Goal: Information Seeking & Learning: Learn about a topic

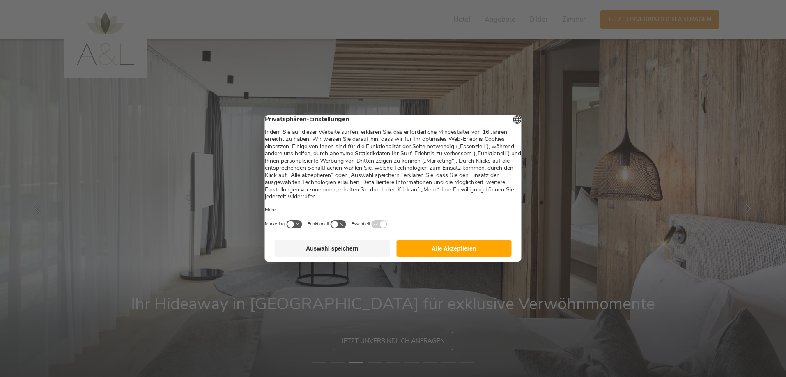
click at [336, 251] on button "Auswahl speichern" at bounding box center [332, 248] width 115 height 16
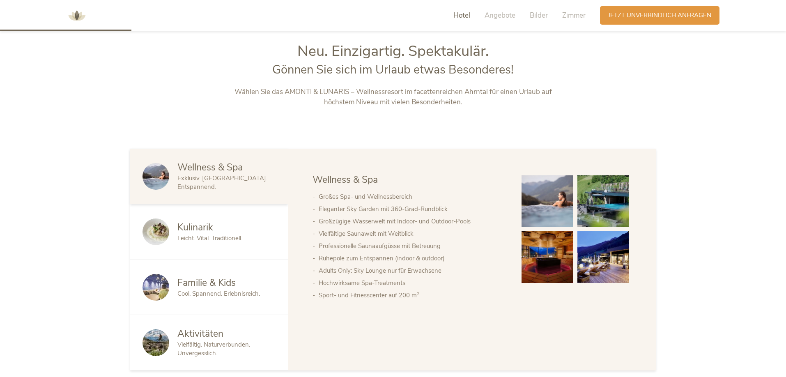
scroll to position [411, 0]
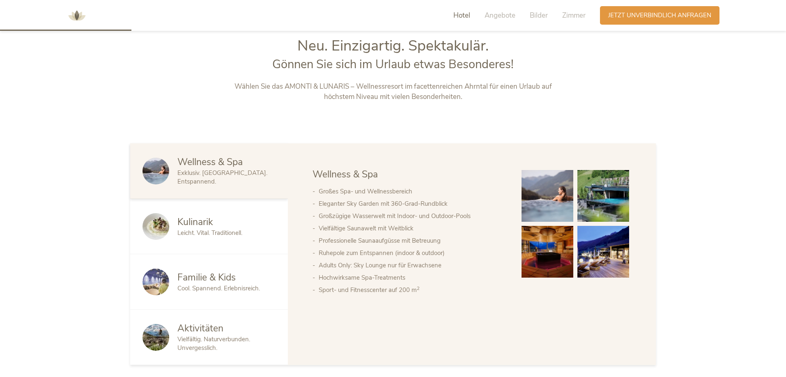
click at [201, 275] on span "Familie & Kids" at bounding box center [206, 277] width 58 height 13
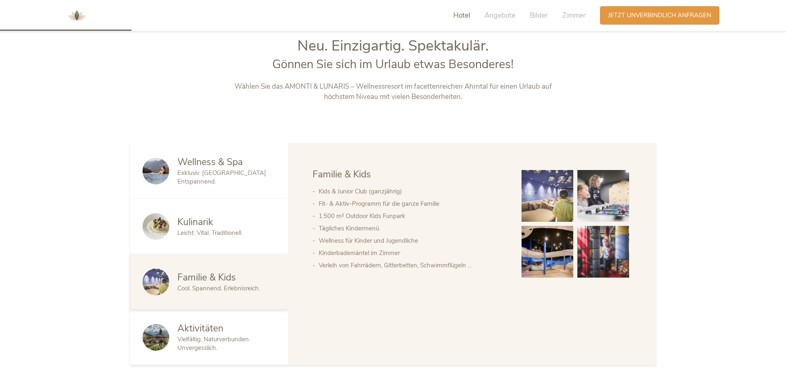
click at [551, 251] on img at bounding box center [547, 252] width 52 height 52
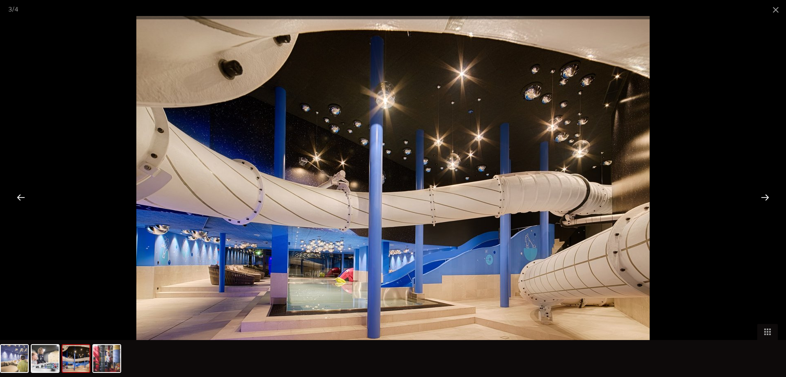
click at [766, 195] on div at bounding box center [764, 196] width 25 height 25
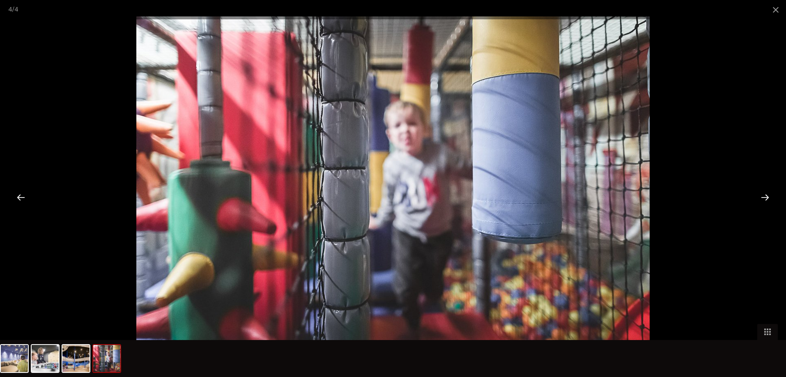
click at [766, 195] on div at bounding box center [764, 196] width 25 height 25
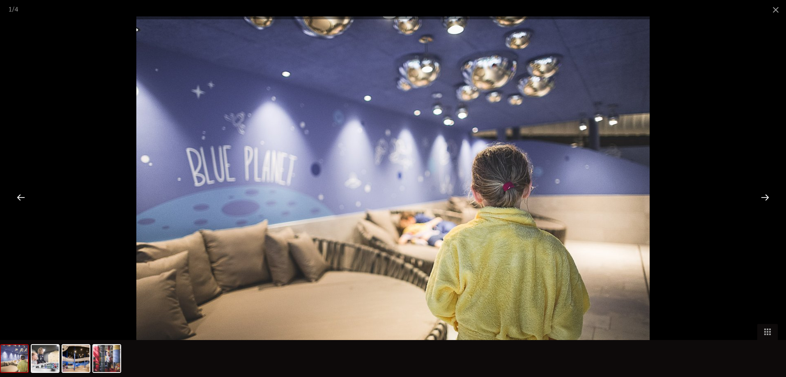
click at [766, 195] on div at bounding box center [764, 196] width 25 height 25
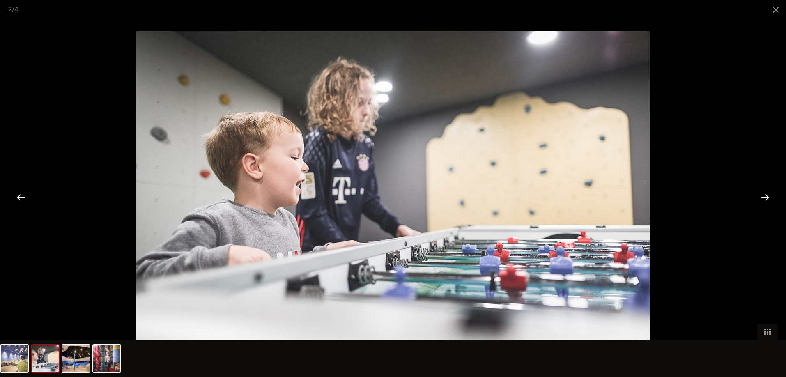
click at [766, 195] on div at bounding box center [764, 196] width 25 height 25
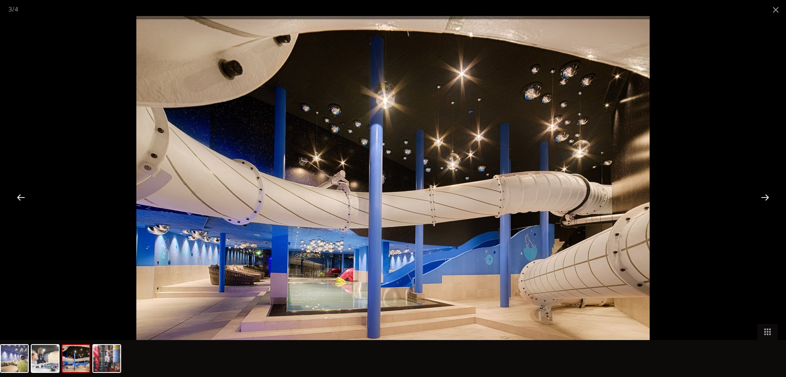
click at [766, 195] on div at bounding box center [764, 196] width 25 height 25
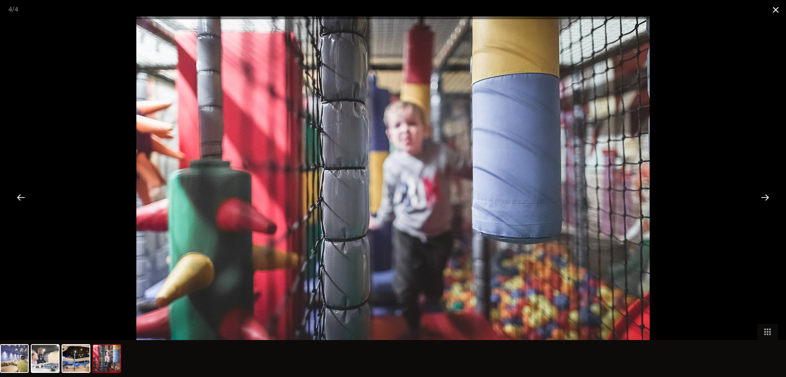
click at [775, 7] on span at bounding box center [775, 9] width 21 height 19
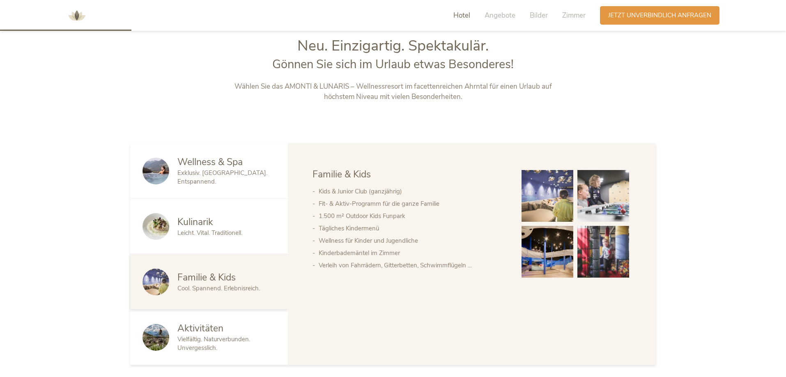
click at [195, 327] on span "Aktivitäten" at bounding box center [200, 328] width 46 height 13
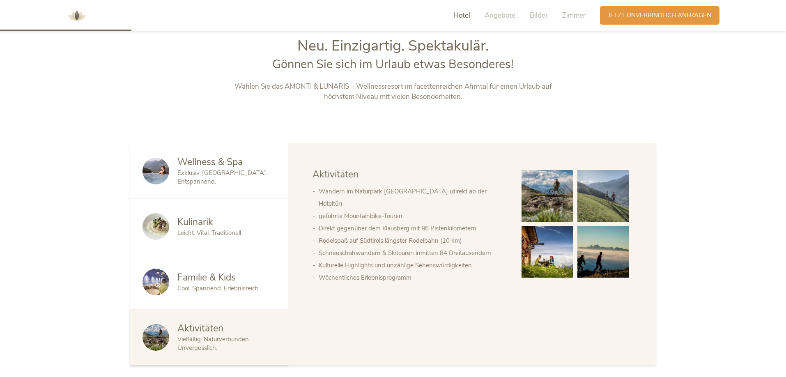
click at [537, 201] on img at bounding box center [547, 196] width 52 height 52
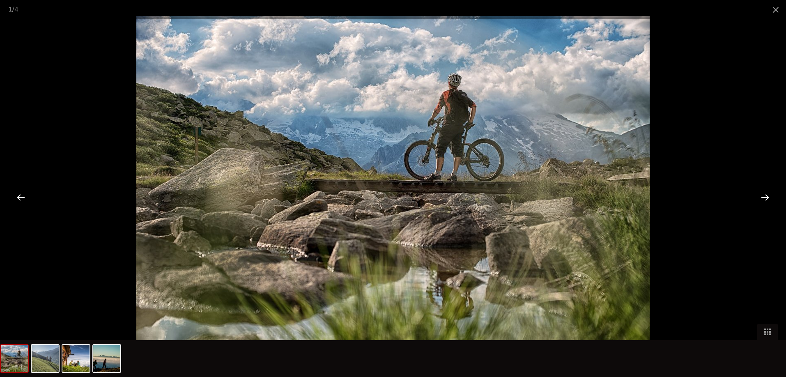
click at [765, 200] on div at bounding box center [764, 196] width 25 height 25
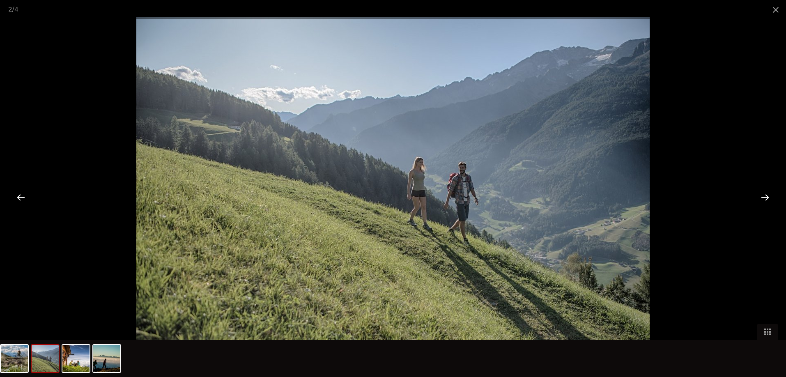
click at [765, 200] on div at bounding box center [764, 196] width 25 height 25
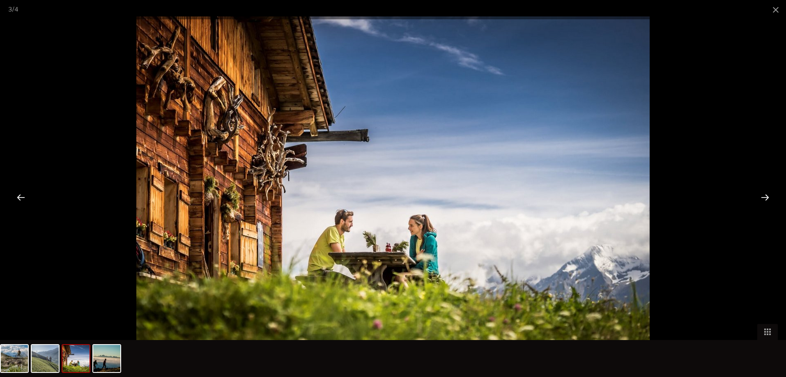
click at [765, 200] on div at bounding box center [764, 196] width 25 height 25
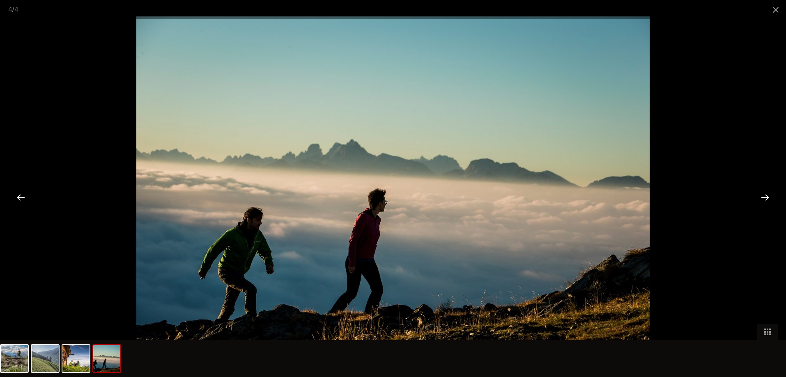
click at [765, 200] on div at bounding box center [764, 196] width 25 height 25
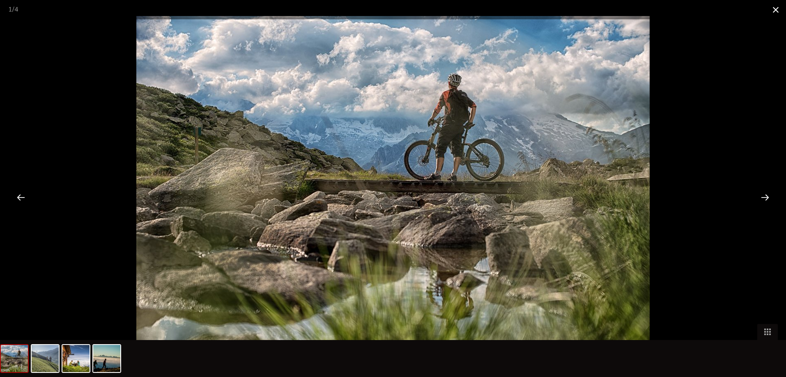
click at [774, 10] on span at bounding box center [775, 9] width 21 height 19
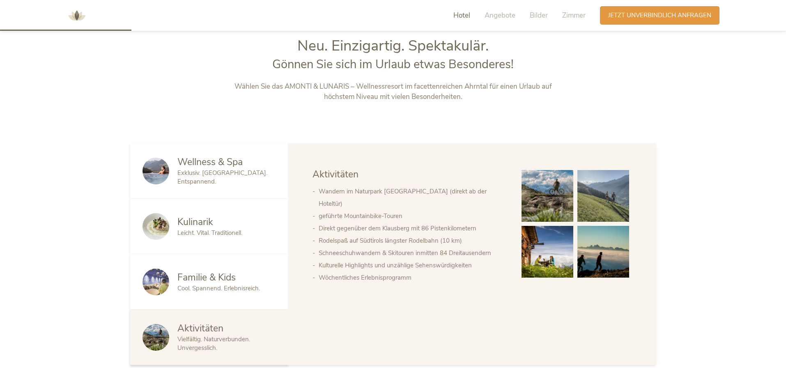
click at [193, 220] on span "Kulinarik" at bounding box center [195, 222] width 36 height 13
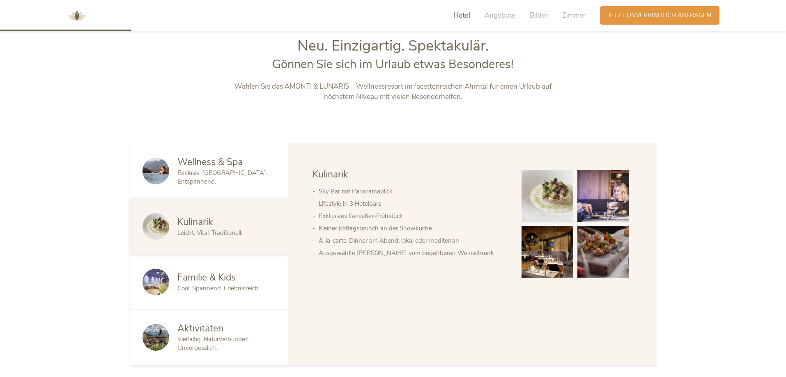
click at [551, 213] on img at bounding box center [547, 196] width 52 height 52
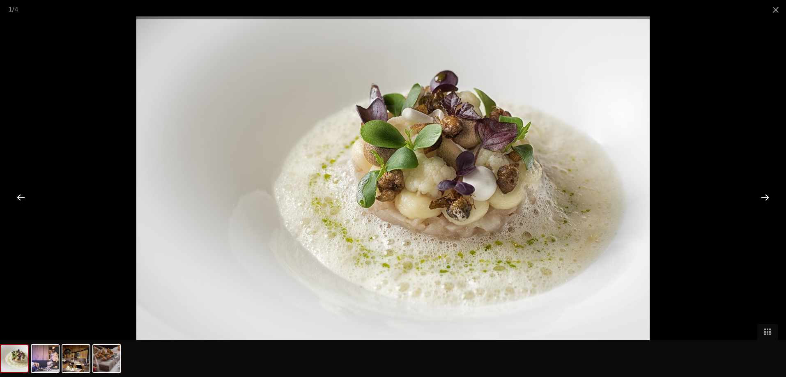
click at [764, 198] on div at bounding box center [764, 196] width 25 height 25
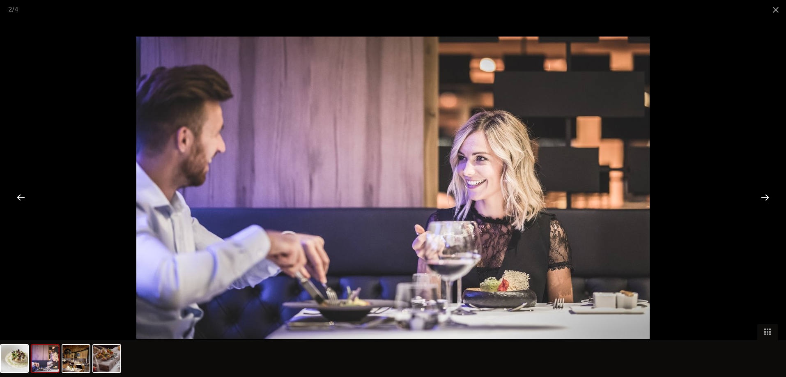
click at [761, 198] on div at bounding box center [764, 196] width 25 height 25
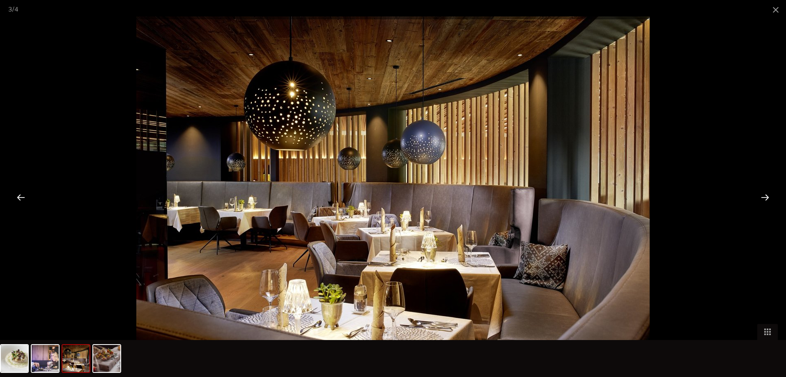
click at [765, 197] on div at bounding box center [764, 196] width 25 height 25
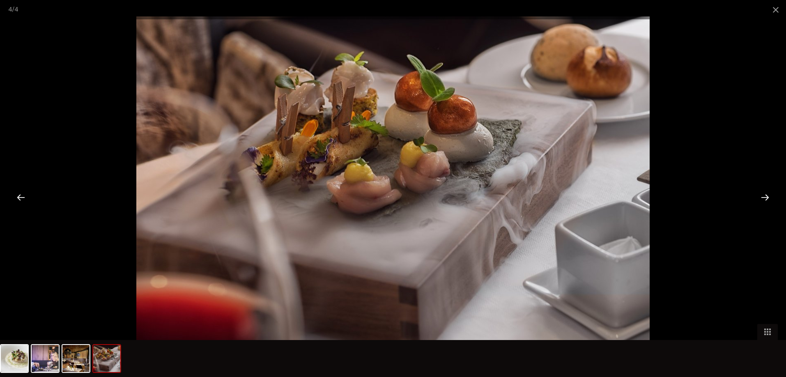
click at [765, 197] on div at bounding box center [764, 196] width 25 height 25
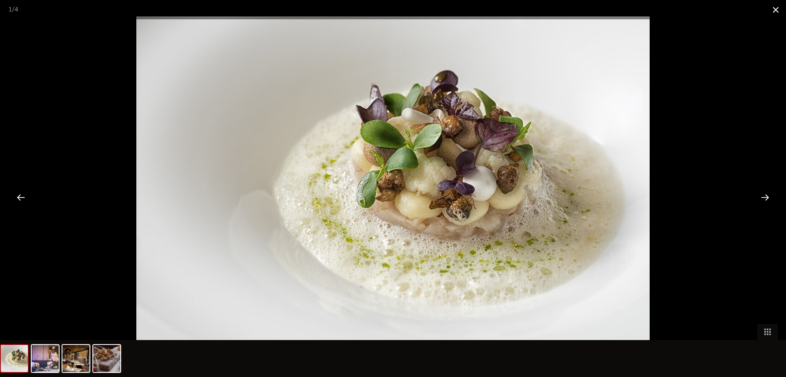
click at [774, 9] on span at bounding box center [775, 9] width 21 height 19
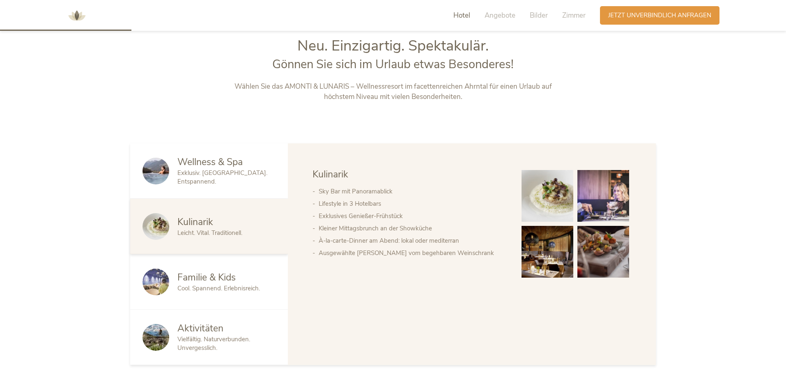
click at [221, 168] on span "Wellness & Spa" at bounding box center [209, 162] width 65 height 13
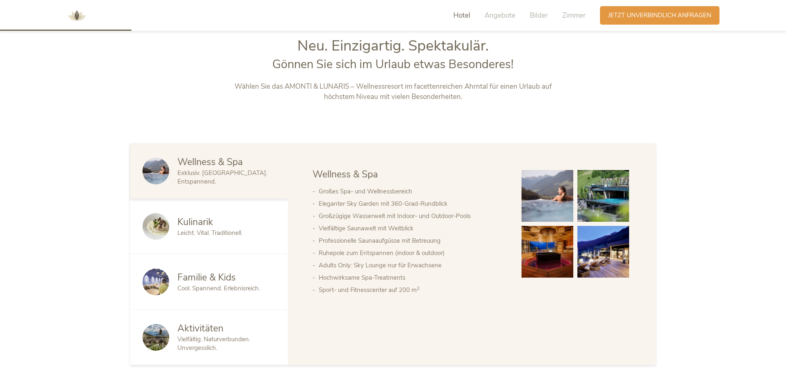
click at [527, 198] on img at bounding box center [547, 196] width 52 height 52
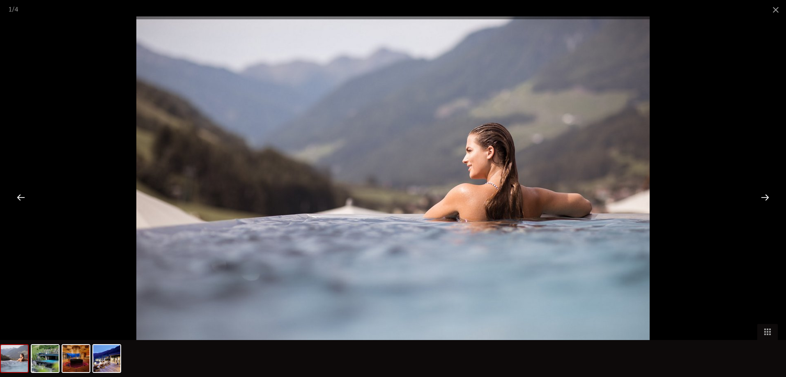
click at [765, 196] on div at bounding box center [764, 196] width 25 height 25
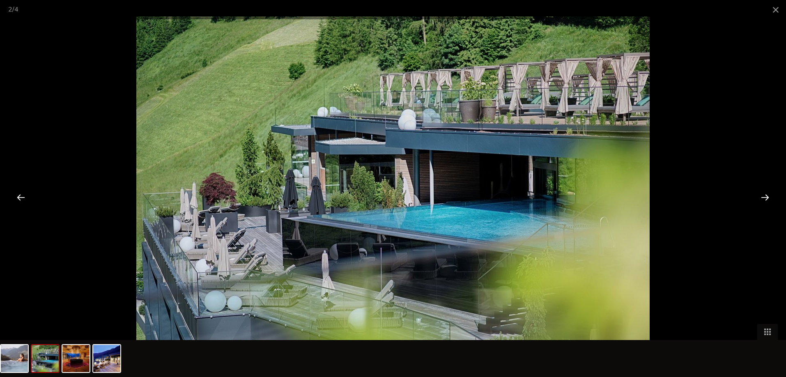
click at [764, 197] on div at bounding box center [764, 196] width 25 height 25
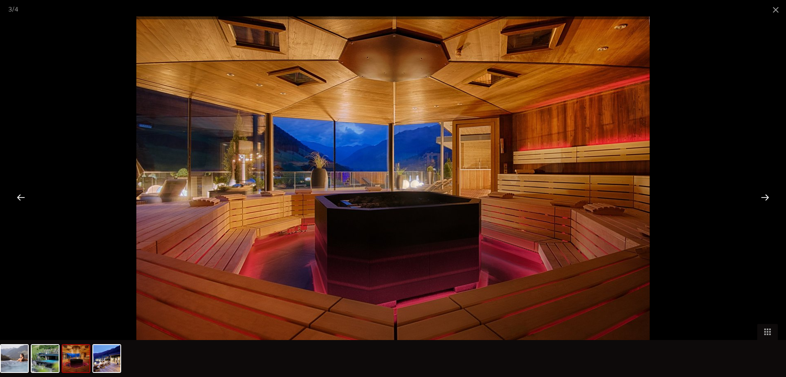
click at [764, 197] on div at bounding box center [764, 196] width 25 height 25
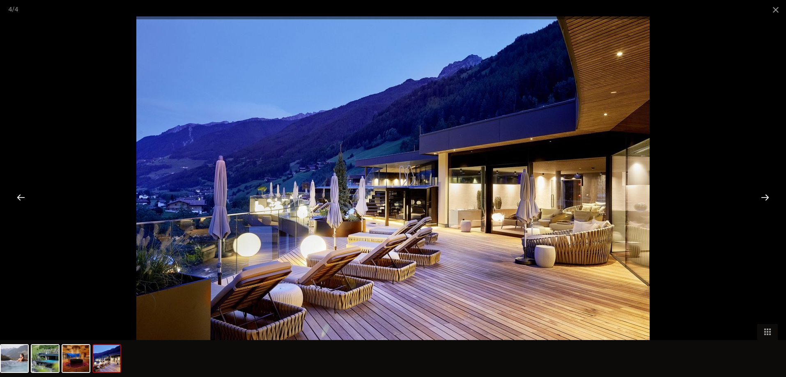
click at [764, 197] on div at bounding box center [764, 196] width 25 height 25
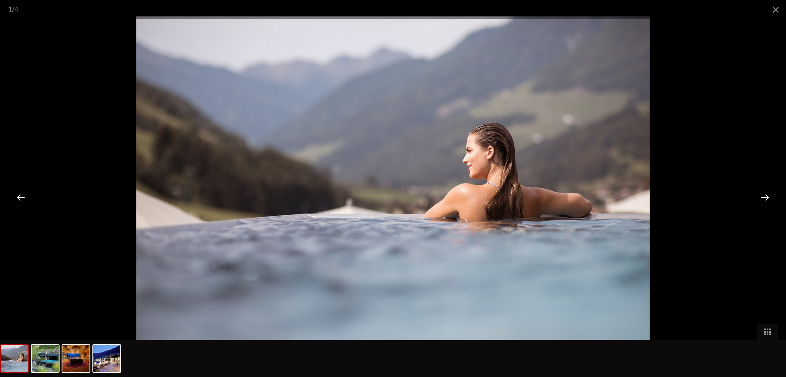
click at [764, 197] on div at bounding box center [764, 196] width 25 height 25
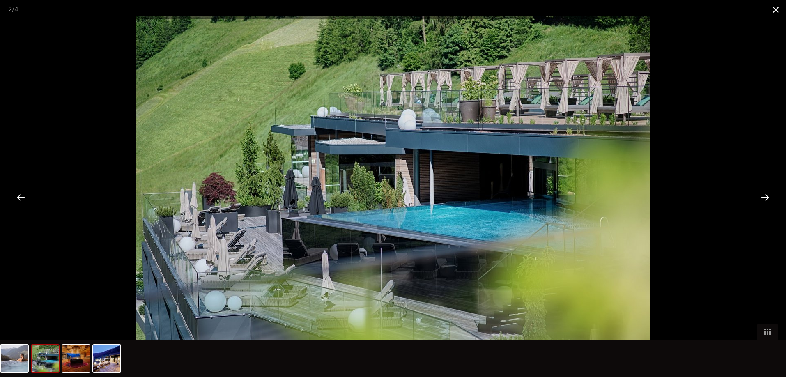
click at [776, 11] on span at bounding box center [775, 9] width 21 height 19
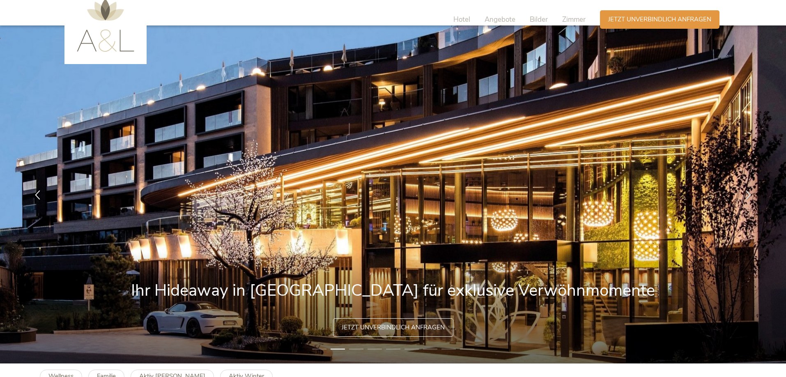
scroll to position [0, 0]
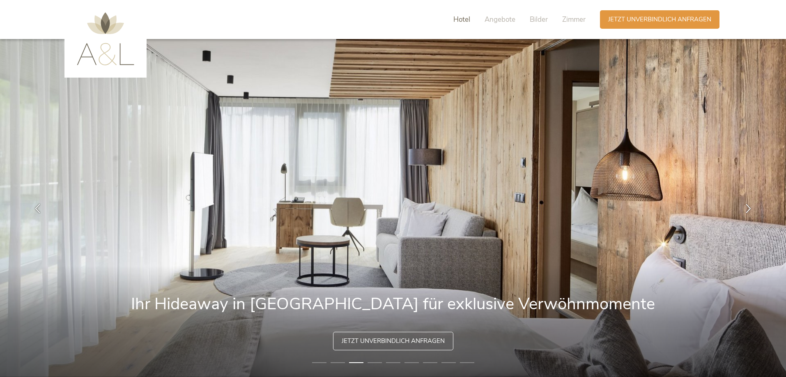
click at [464, 21] on span "Hotel" at bounding box center [461, 19] width 17 height 9
